Goal: Obtain resource: Obtain resource

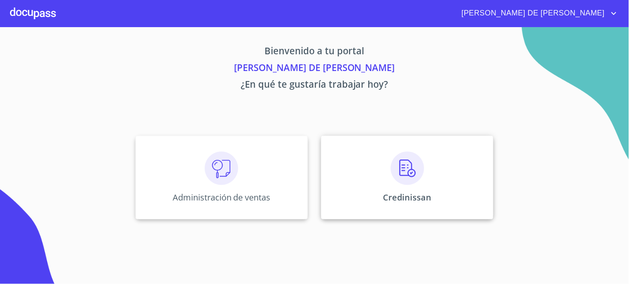
click at [341, 194] on div "Credinissan" at bounding box center [407, 177] width 172 height 83
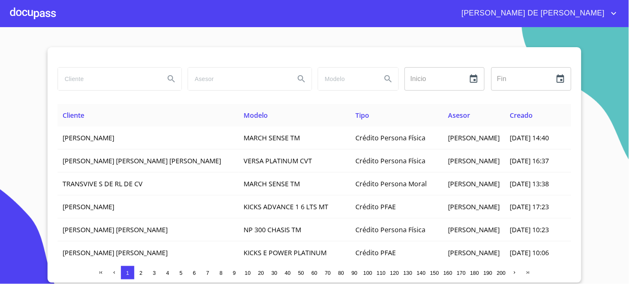
click at [105, 80] on input "search" at bounding box center [108, 79] width 100 height 23
click at [176, 82] on icon "Search" at bounding box center [171, 79] width 10 height 10
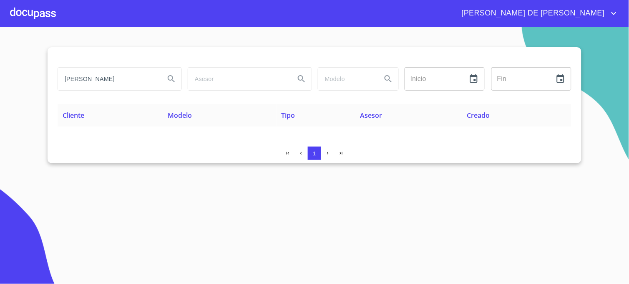
click at [78, 81] on input "[PERSON_NAME]" at bounding box center [108, 79] width 100 height 23
type input "[PERSON_NAME]"
click at [177, 78] on button "Search" at bounding box center [171, 79] width 20 height 20
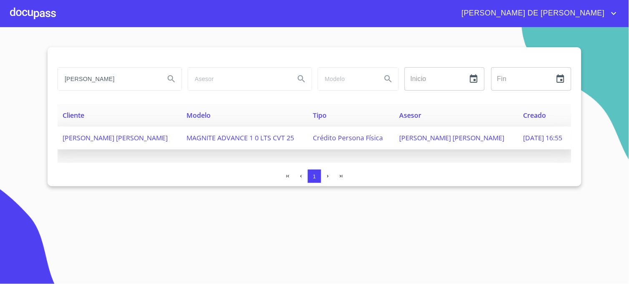
click at [426, 137] on span "[PERSON_NAME] [PERSON_NAME]" at bounding box center [452, 137] width 105 height 9
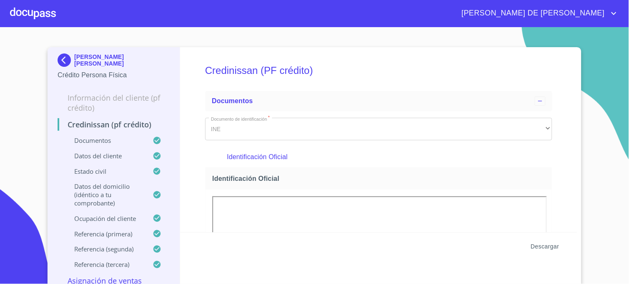
click at [536, 245] on span "Descargar" at bounding box center [545, 246] width 28 height 10
